Goal: Information Seeking & Learning: Understand process/instructions

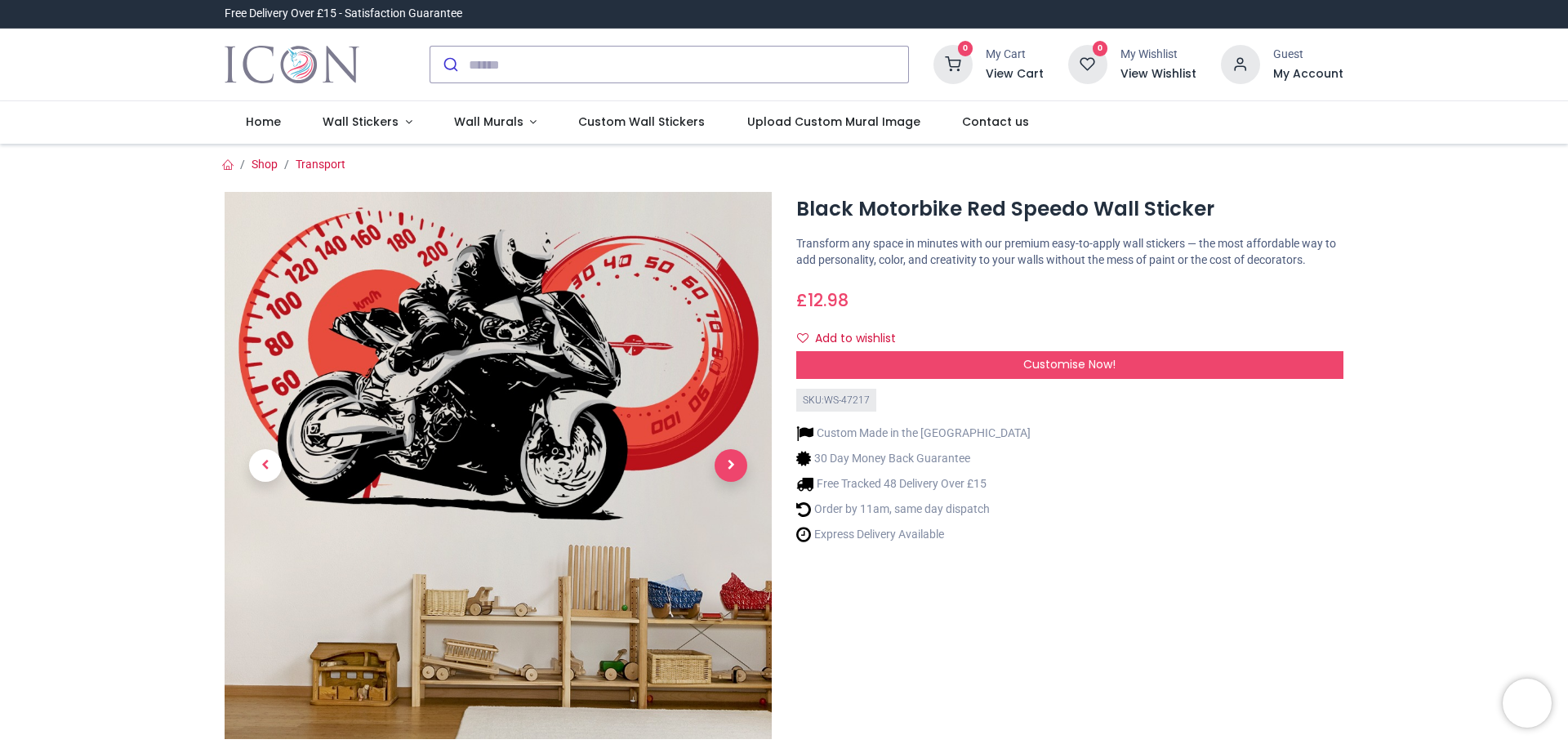
click at [730, 463] on span "Next" at bounding box center [730, 465] width 32 height 32
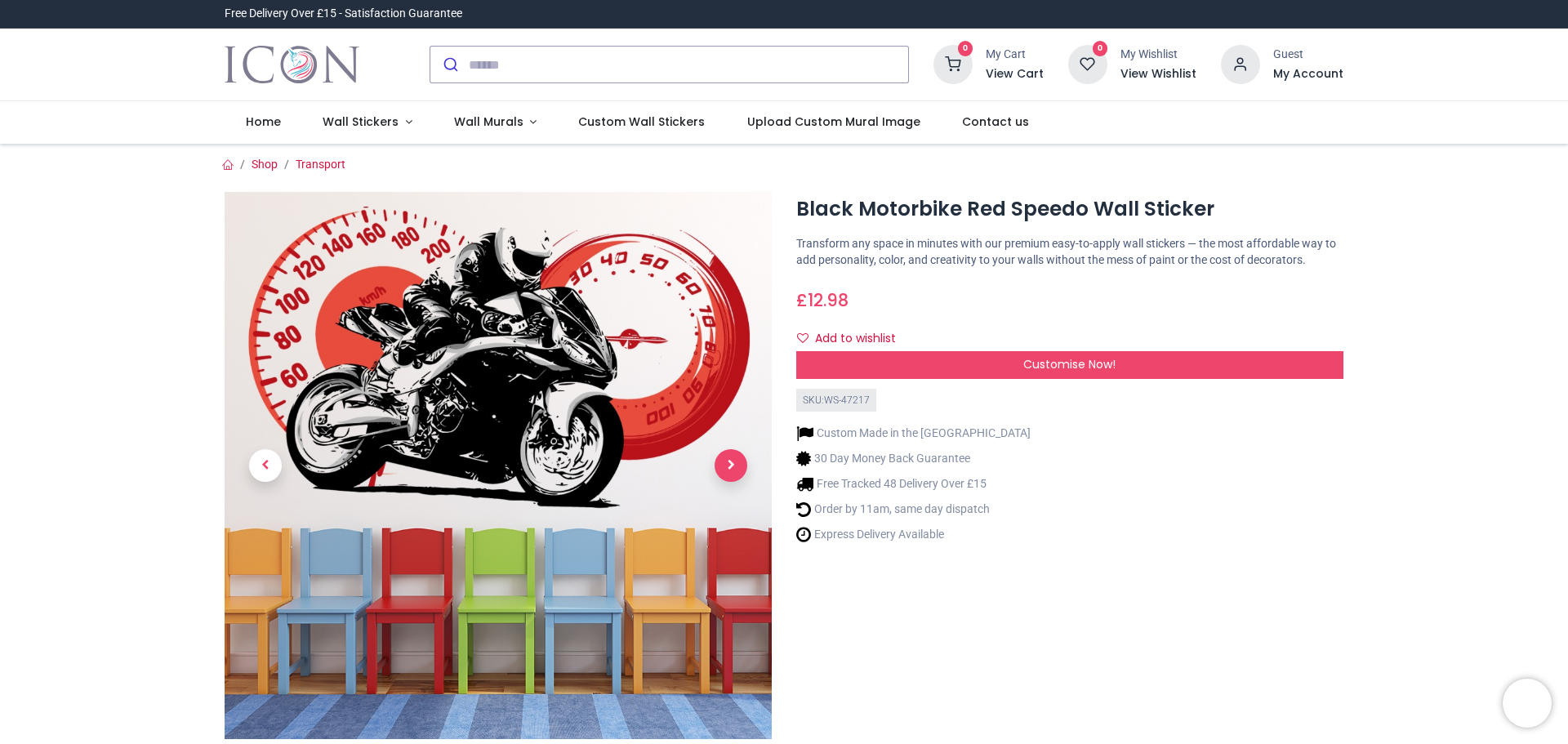
click at [730, 463] on span "Next" at bounding box center [730, 465] width 32 height 32
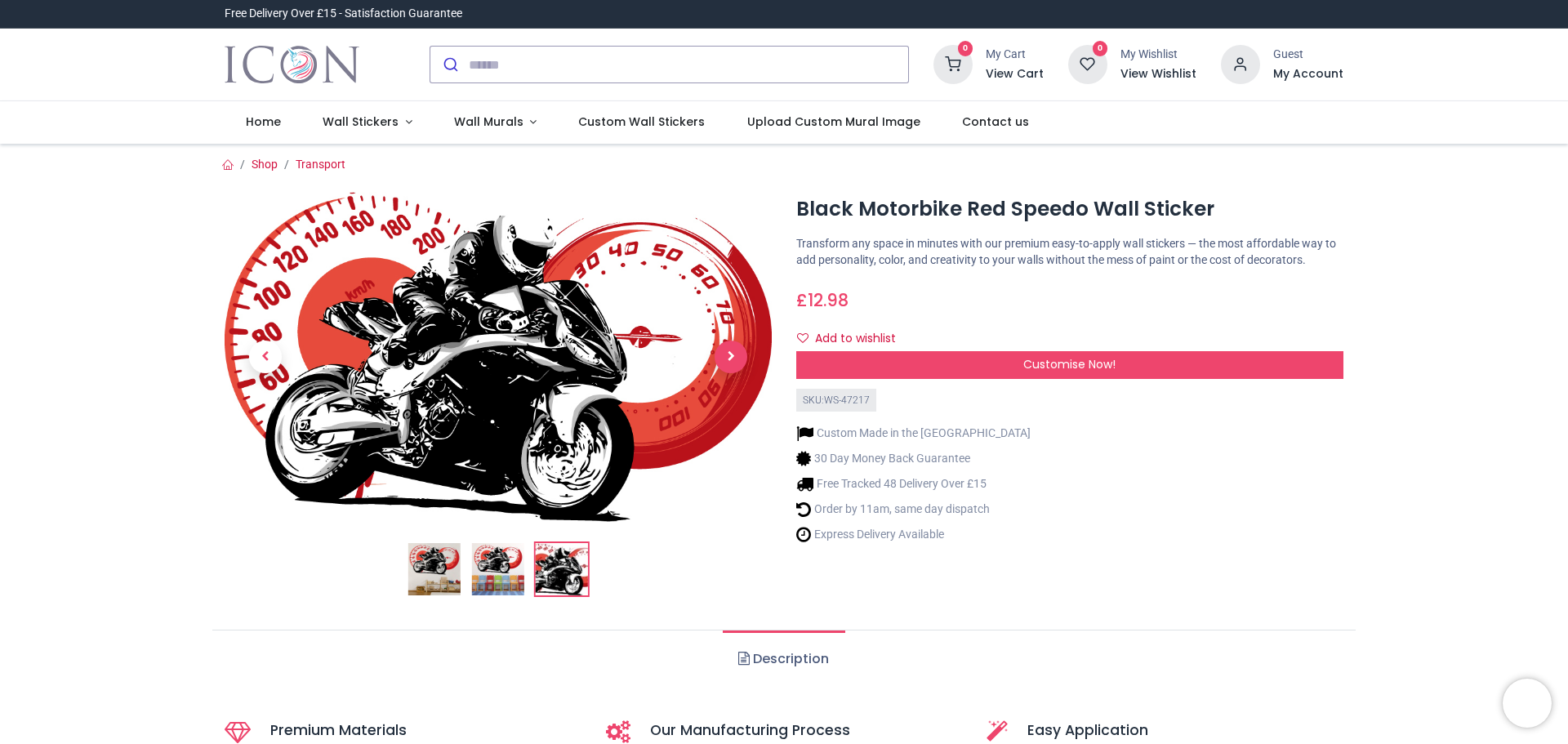
click at [729, 354] on span "Next" at bounding box center [730, 356] width 32 height 32
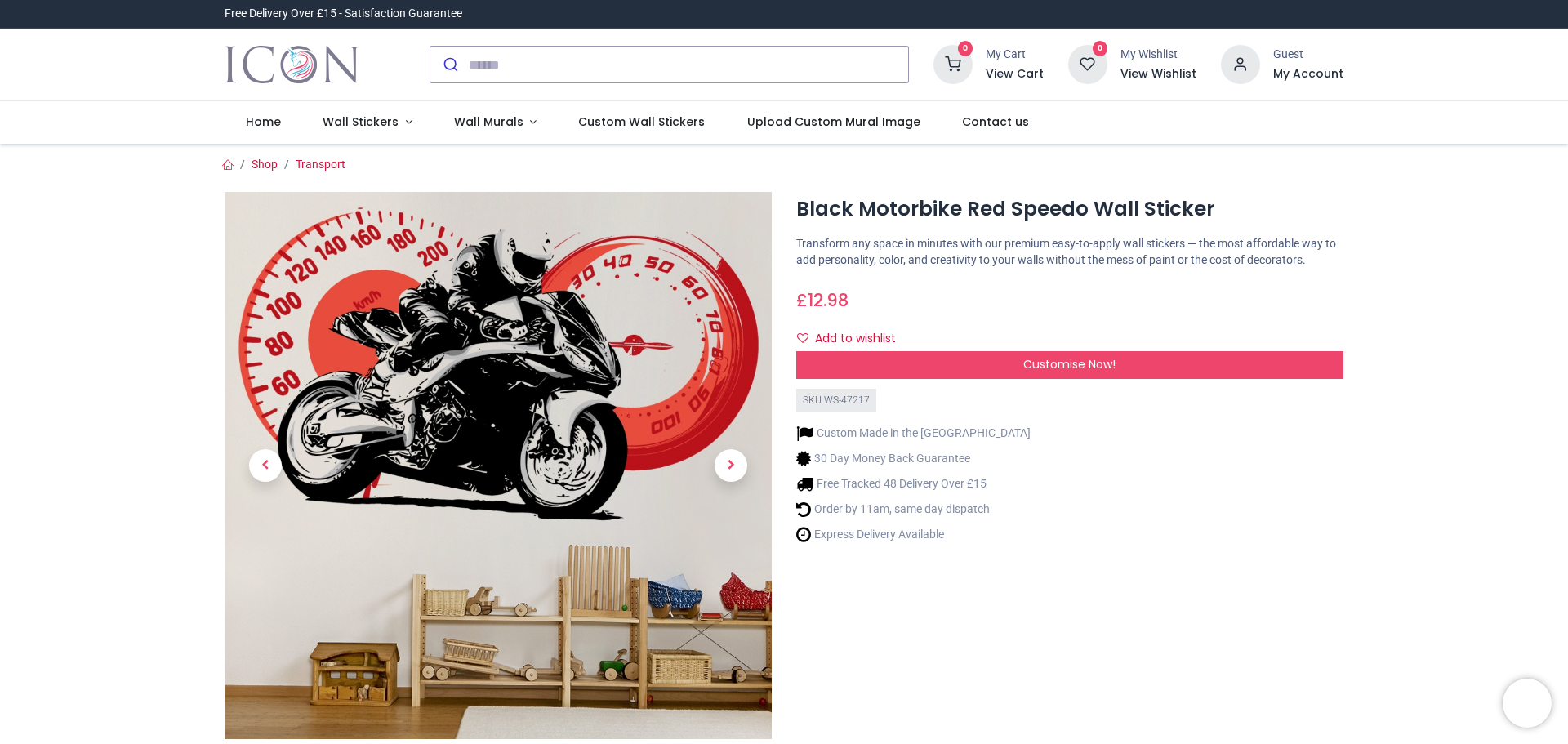
click at [959, 262] on p "Transform any space in minutes with our premium easy-to-apply wall stickers — t…" at bounding box center [1069, 252] width 547 height 31
click at [999, 226] on div "Black Motorbike Red Speedo Wall Sticker [URL][DOMAIN_NAME] [URL][DOMAIN_NAME] T…" at bounding box center [1069, 510] width 571 height 635
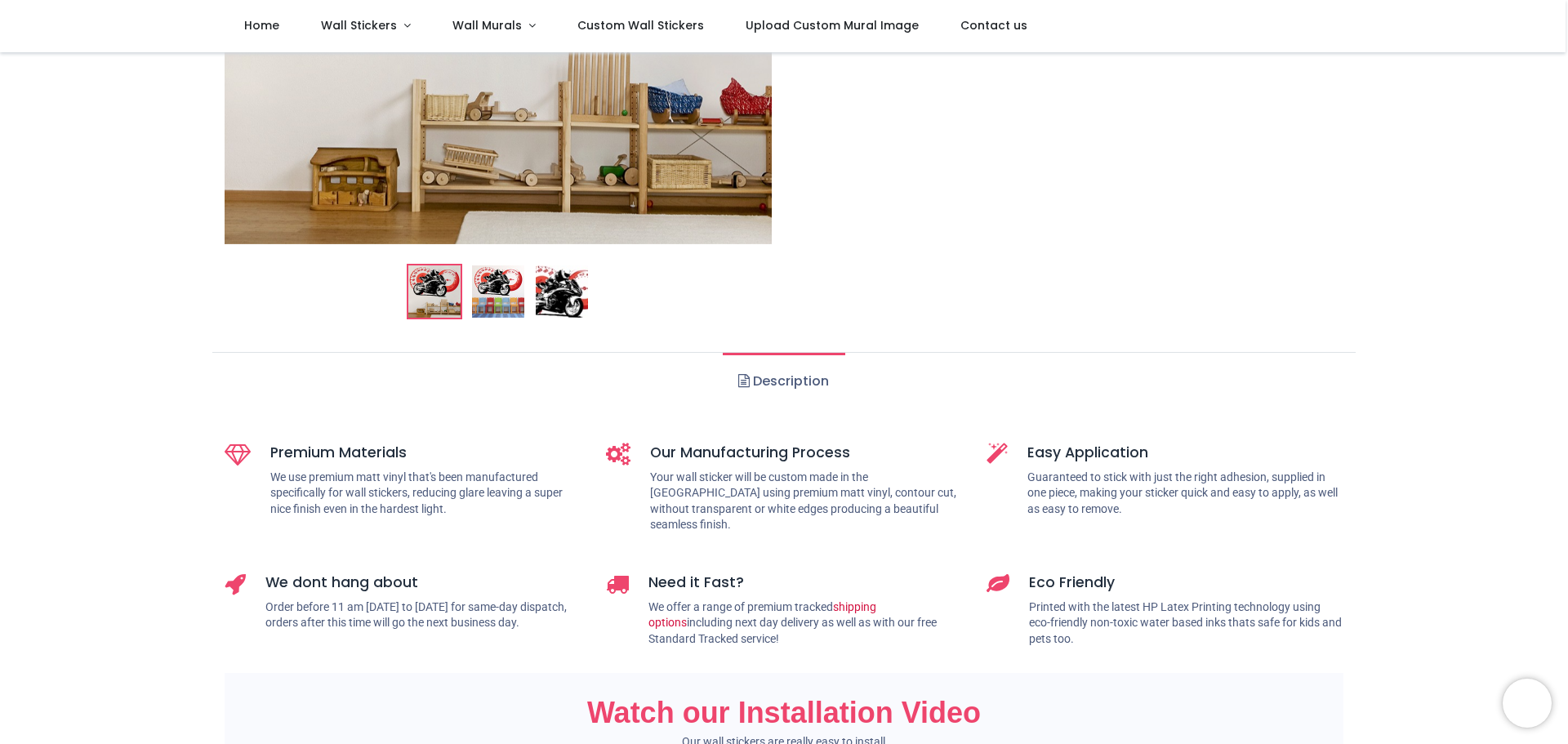
scroll to position [409, 0]
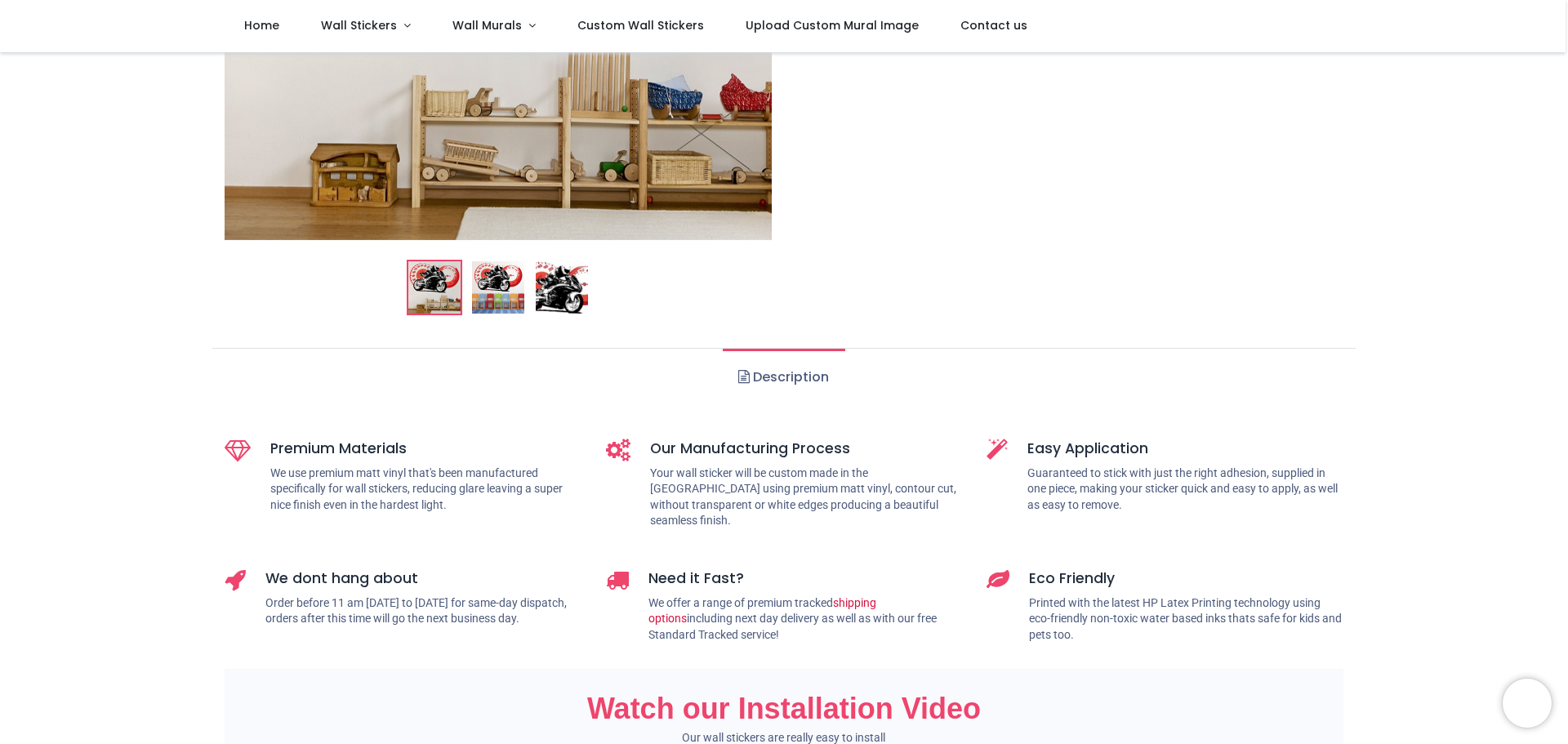
click at [779, 378] on link "Description" at bounding box center [783, 377] width 122 height 57
click at [741, 374] on span at bounding box center [744, 375] width 12 height 13
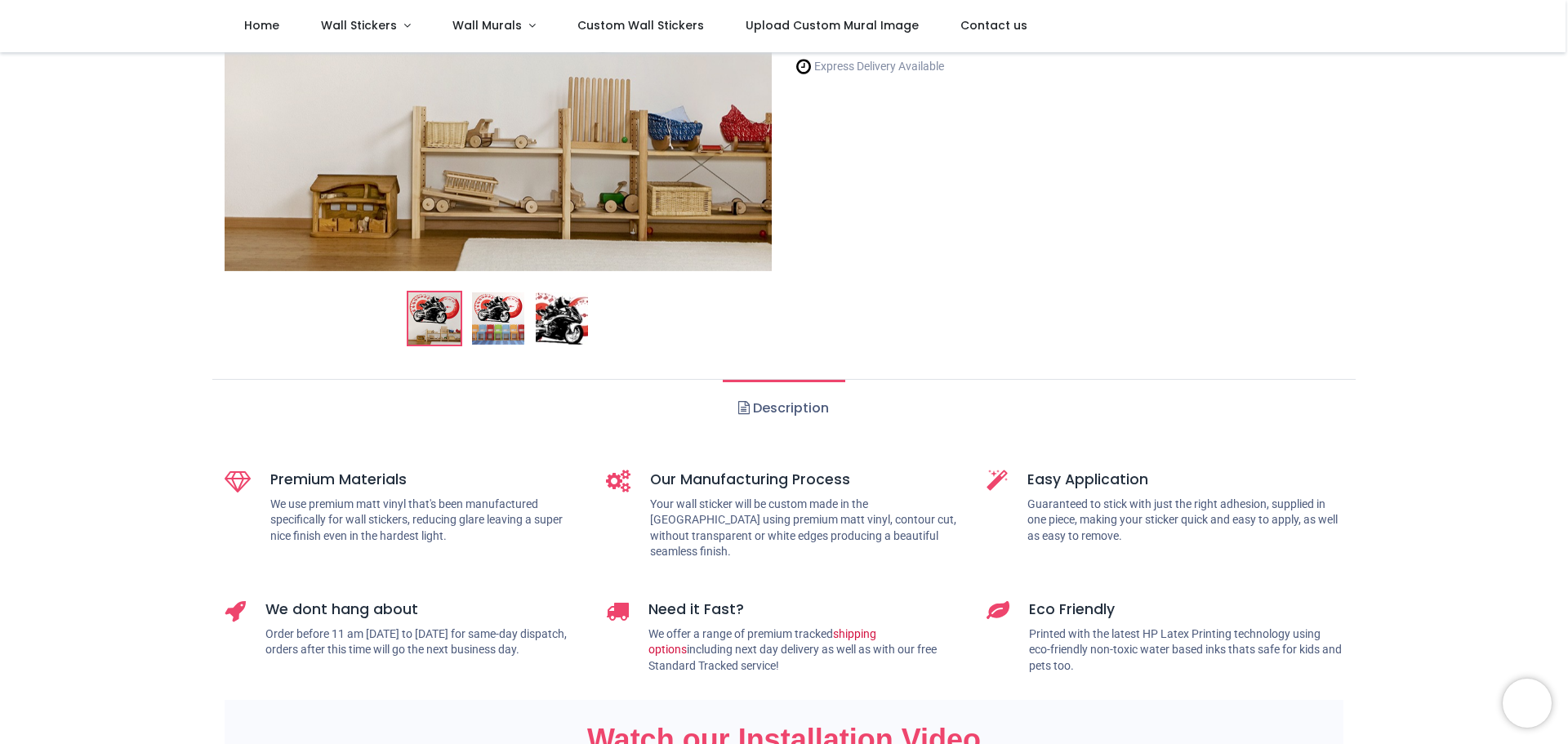
scroll to position [347, 0]
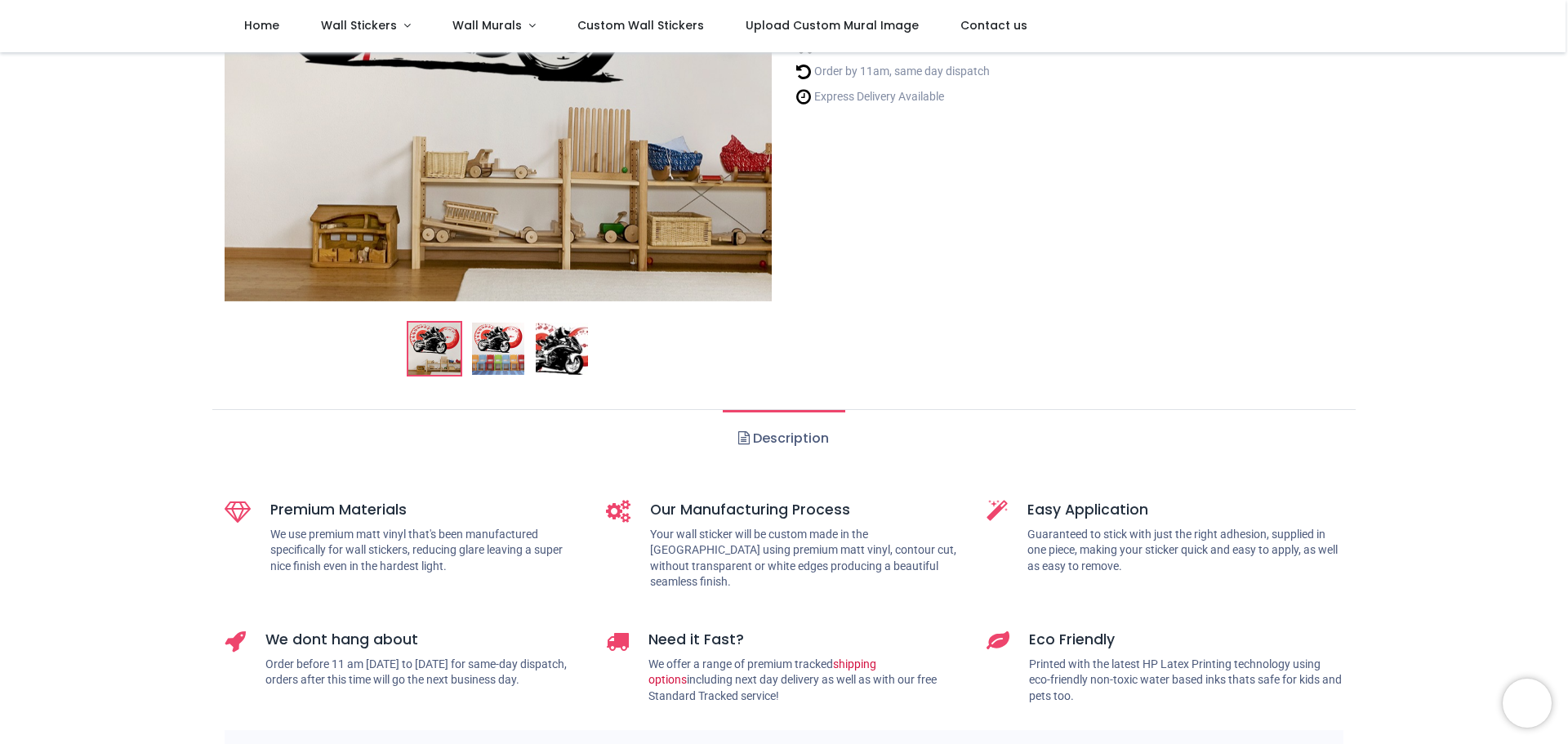
click at [769, 436] on link "Description" at bounding box center [783, 438] width 122 height 57
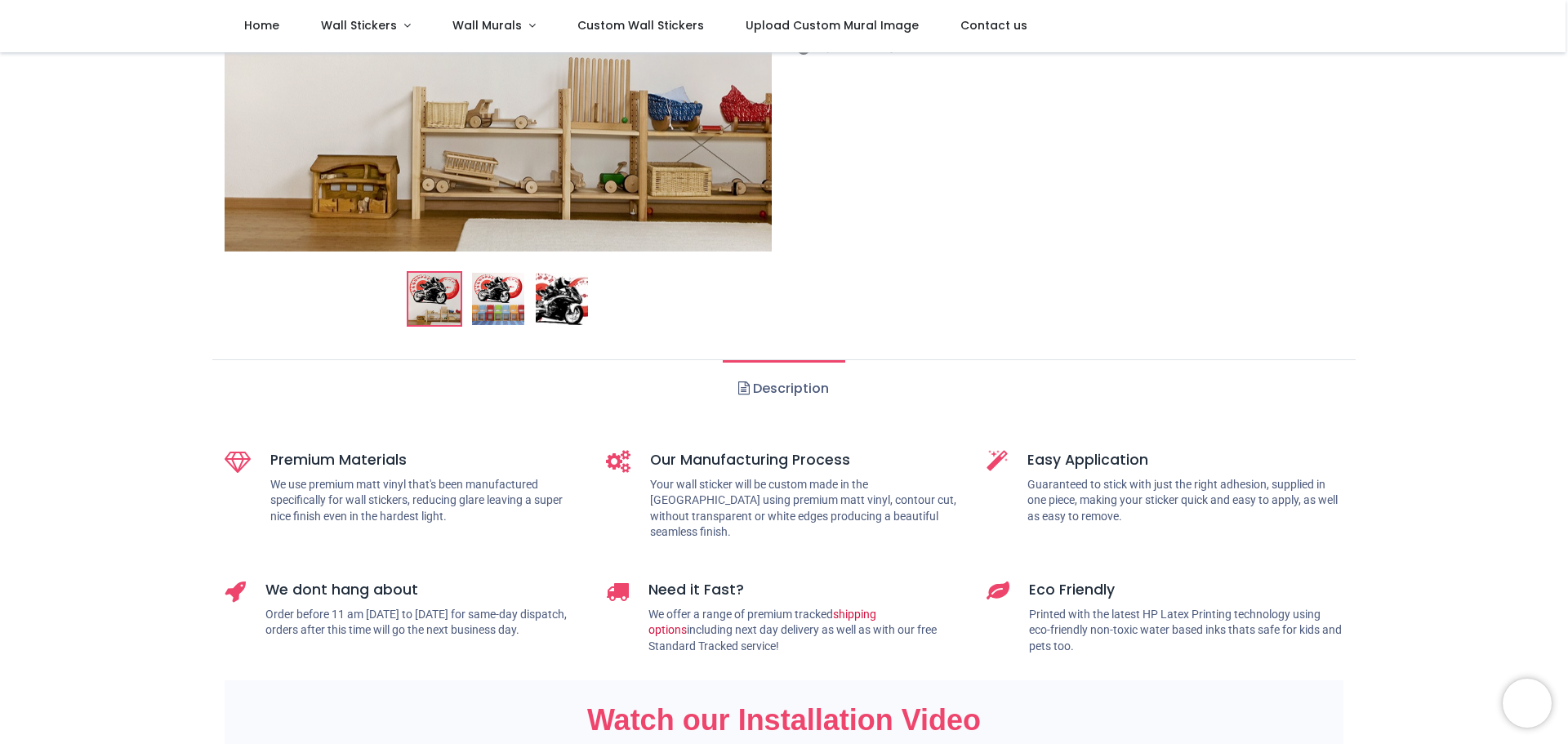
scroll to position [449, 0]
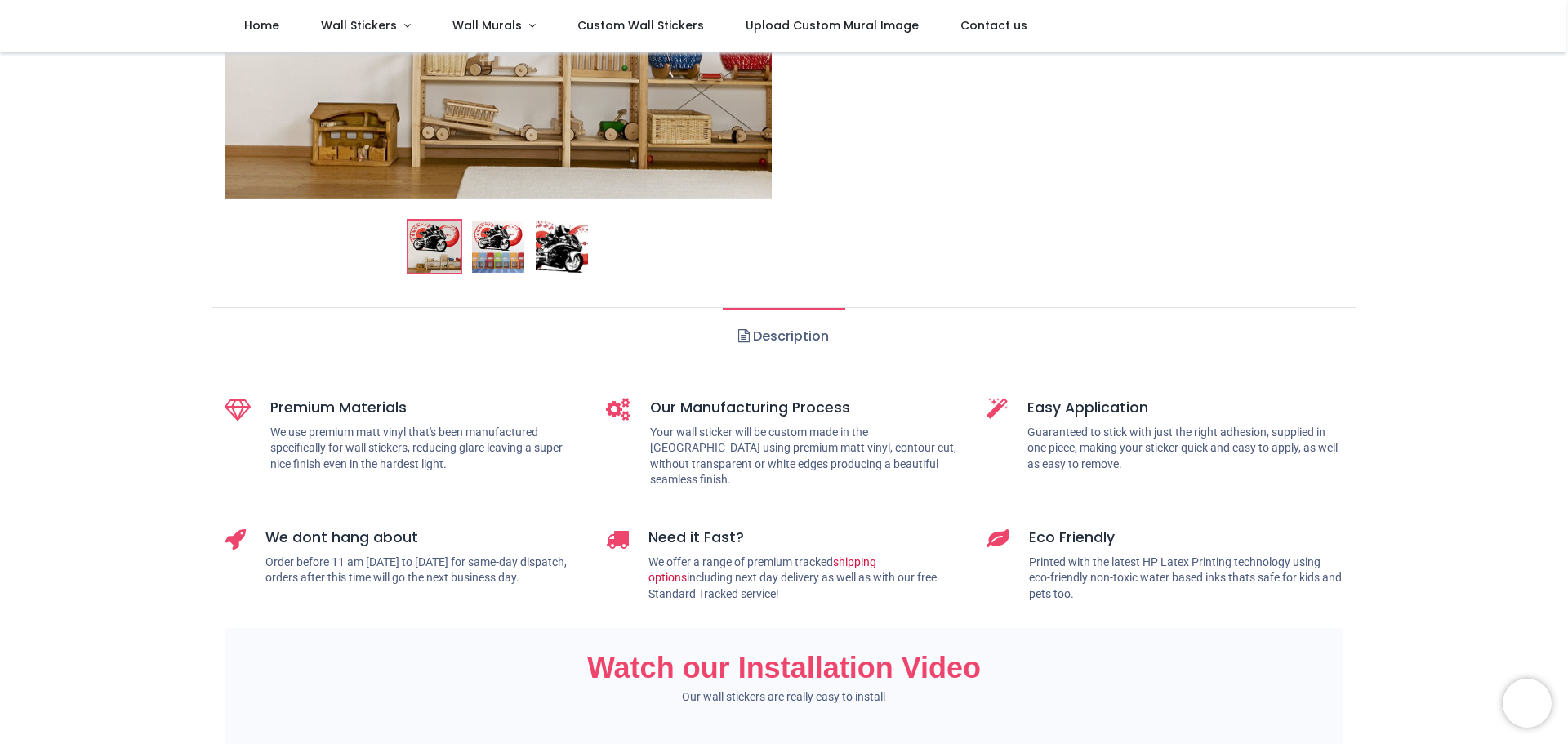
click at [780, 336] on link "Description" at bounding box center [783, 336] width 122 height 57
drag, startPoint x: 780, startPoint y: 336, endPoint x: 739, endPoint y: 372, distance: 54.6
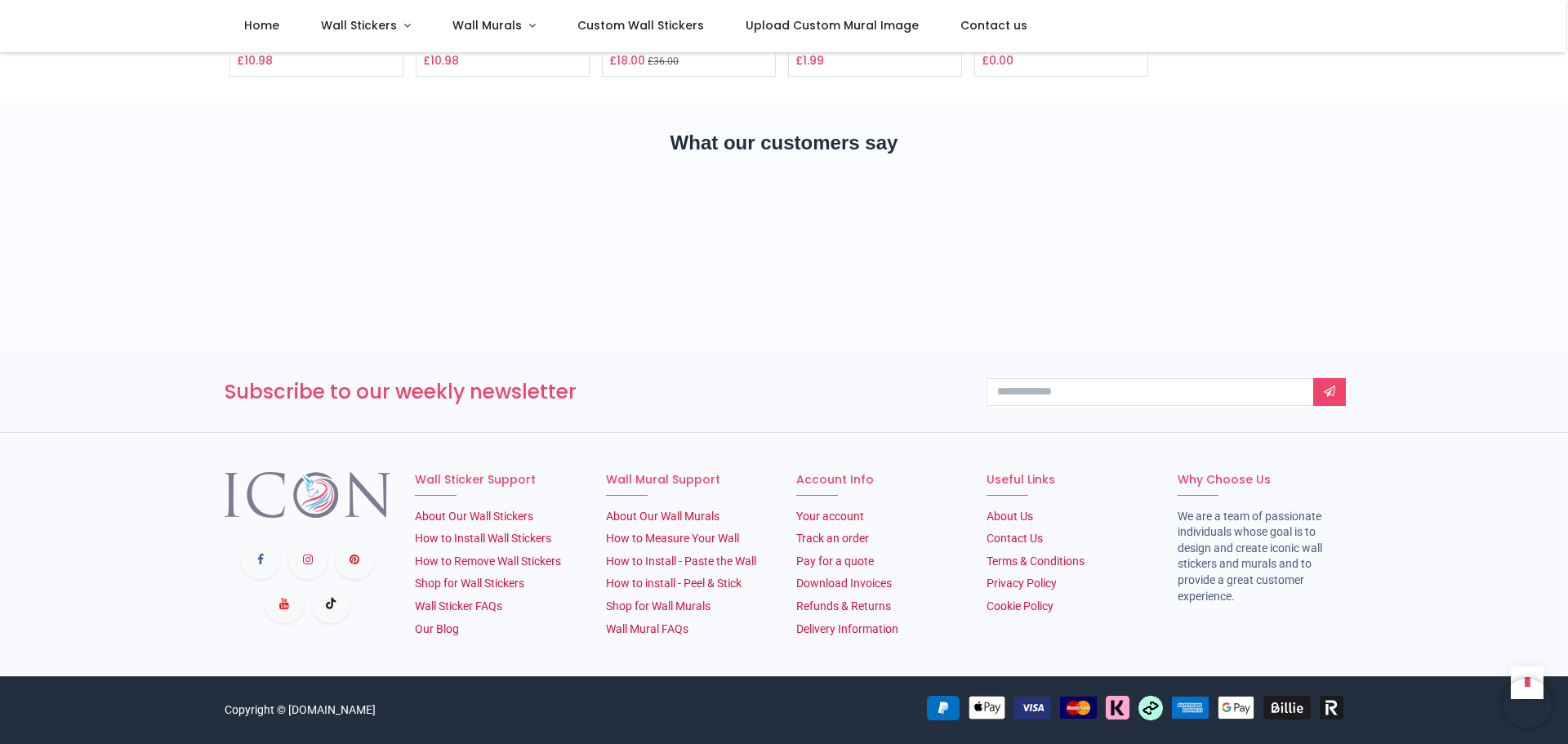
scroll to position [2901, 0]
click at [637, 540] on link "How to Measure Your Wall" at bounding box center [672, 537] width 133 height 13
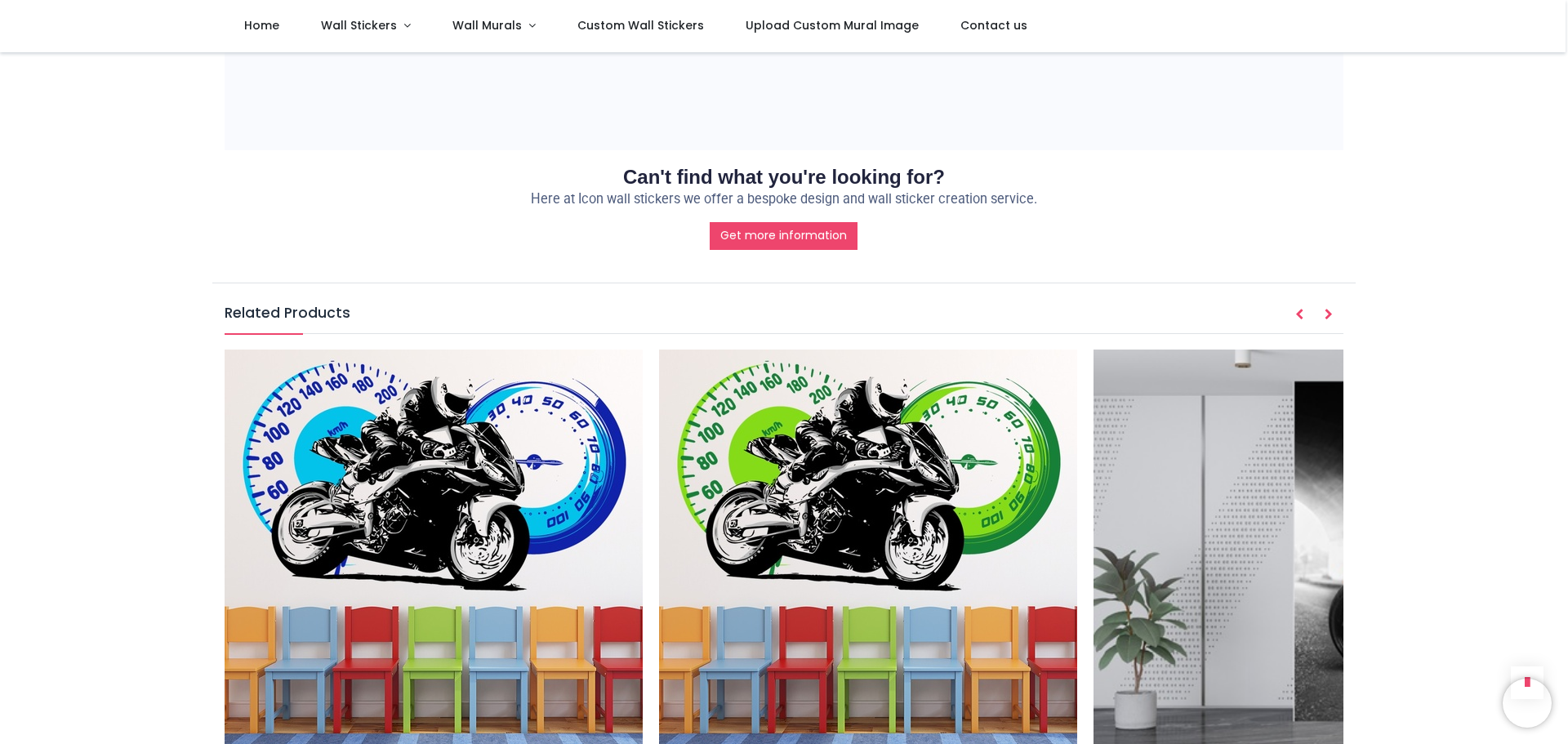
scroll to position [1778, 0]
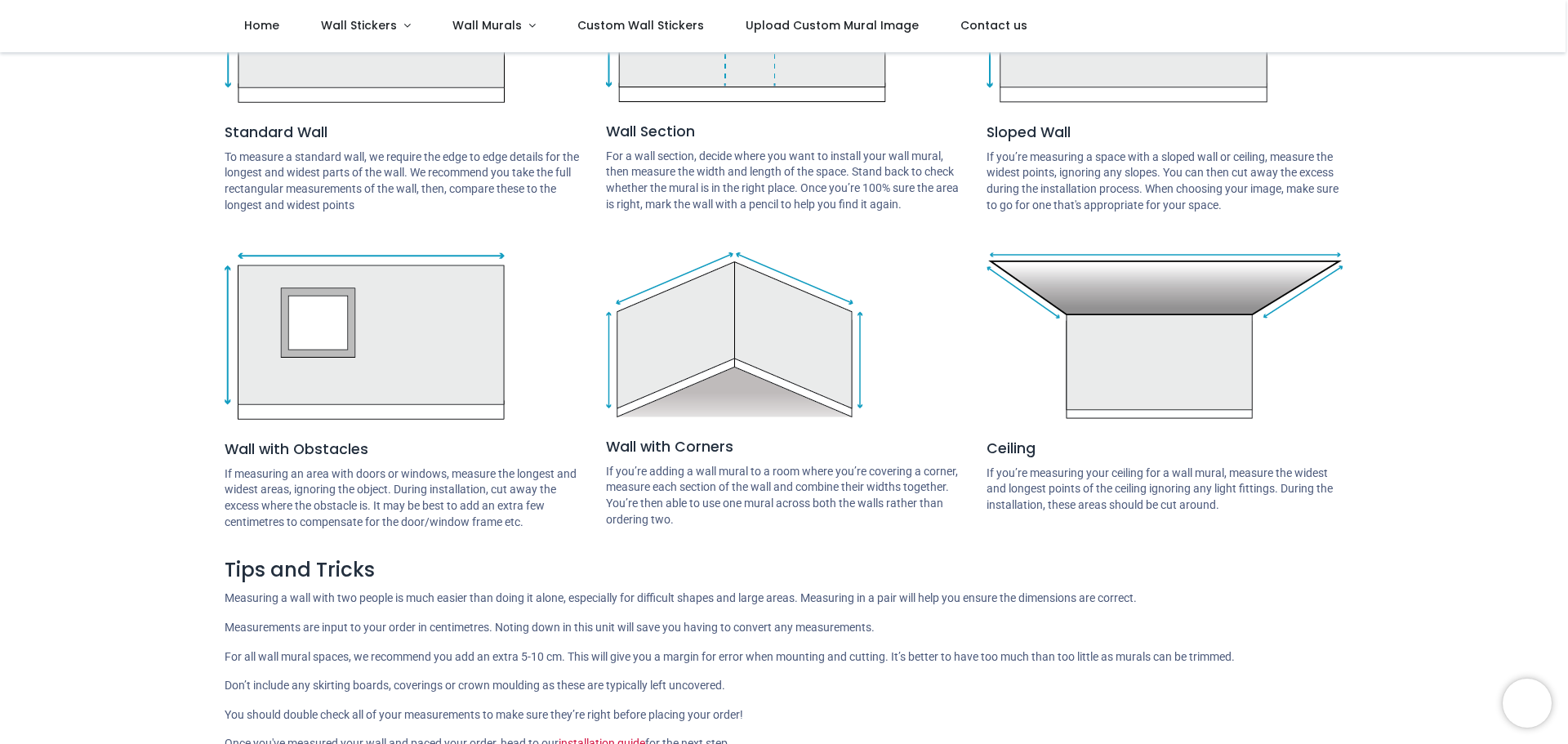
scroll to position [164, 0]
